Goal: Task Accomplishment & Management: Manage account settings

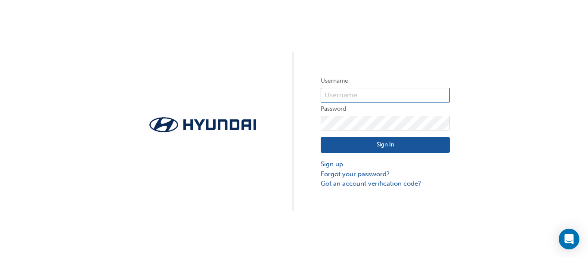
type input "31849"
click at [372, 148] on button "Sign In" at bounding box center [385, 145] width 129 height 16
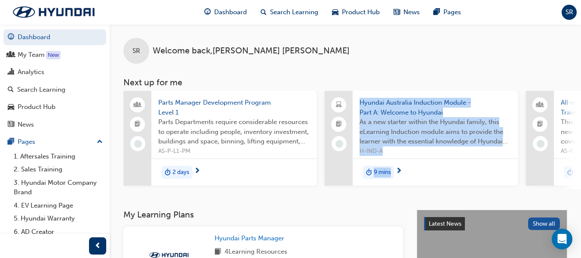
drag, startPoint x: 290, startPoint y: 192, endPoint x: 413, endPoint y: 208, distance: 123.7
click at [413, 208] on div "SR Welcome back , [PERSON_NAME] Next up for me Parts Manager Development Progra…" at bounding box center [346, 116] width 472 height 185
click at [566, 10] on span "SR" at bounding box center [570, 12] width 8 height 10
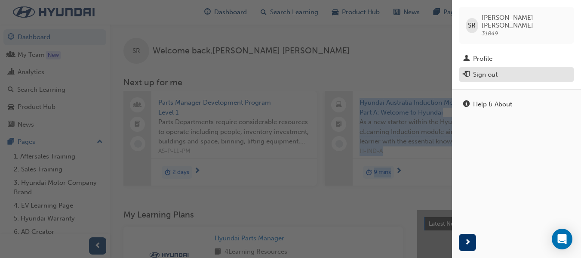
click at [487, 70] on div "Sign out" at bounding box center [485, 75] width 25 height 10
